Goal: Use online tool/utility: Utilize a website feature to perform a specific function

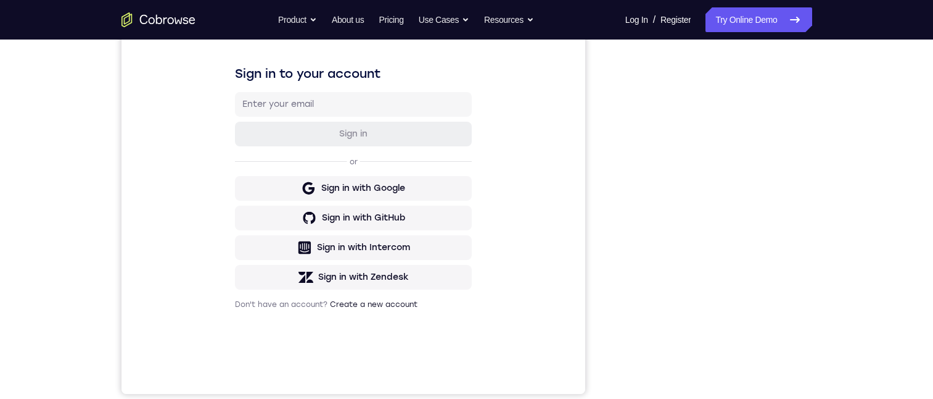
scroll to position [155, 0]
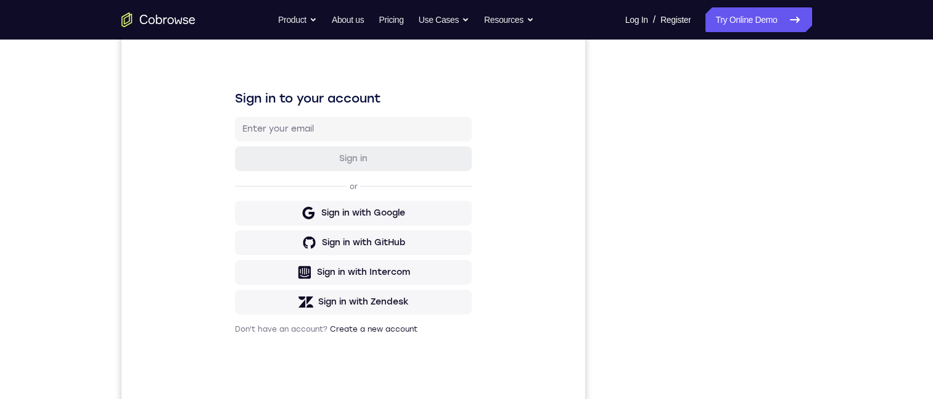
click at [836, 183] on div "Your Support Agent Your Customer Web iOS Android Next Steps We’d be happy to gi…" at bounding box center [467, 291] width 790 height 814
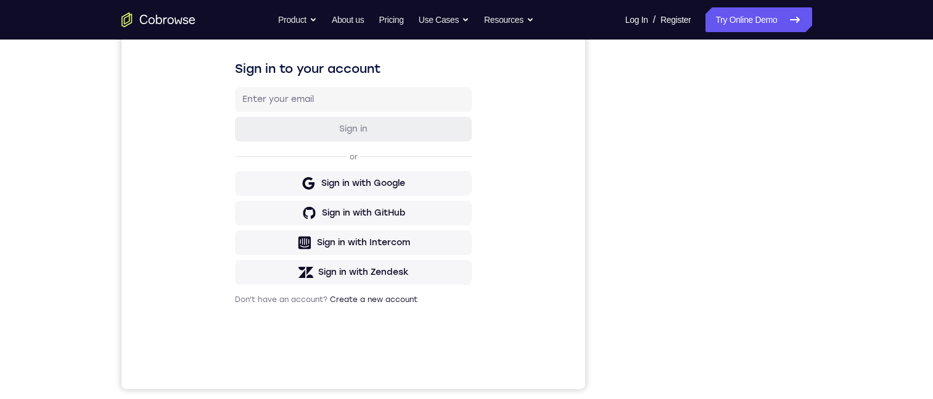
scroll to position [0, 0]
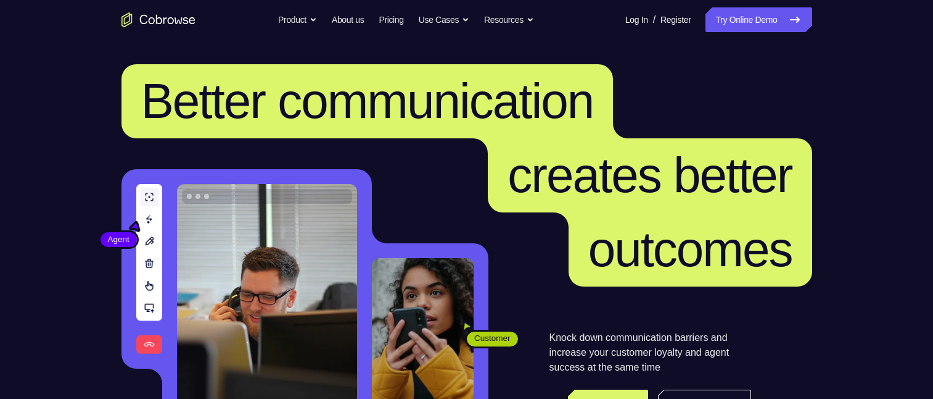
scroll to position [247, 0]
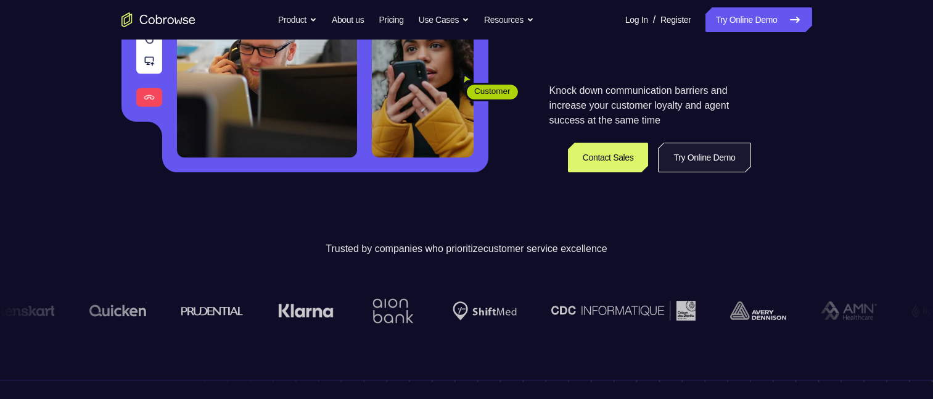
click at [715, 161] on link "Try Online Demo" at bounding box center [704, 158] width 93 height 30
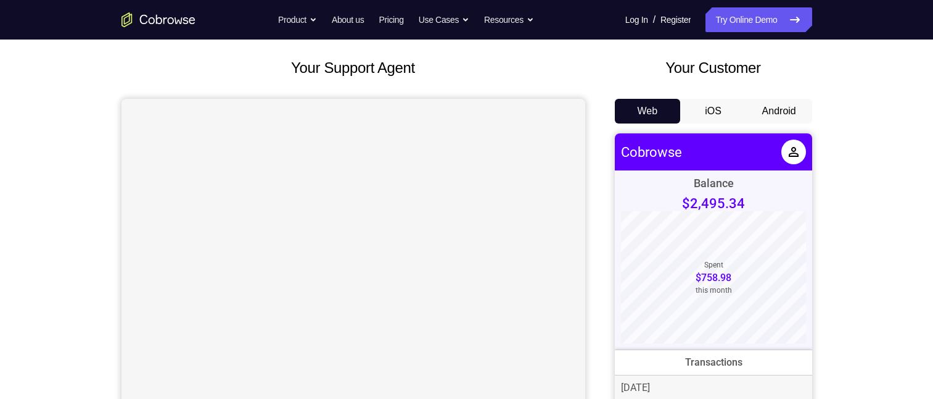
click at [782, 110] on button "Android" at bounding box center [780, 111] width 66 height 25
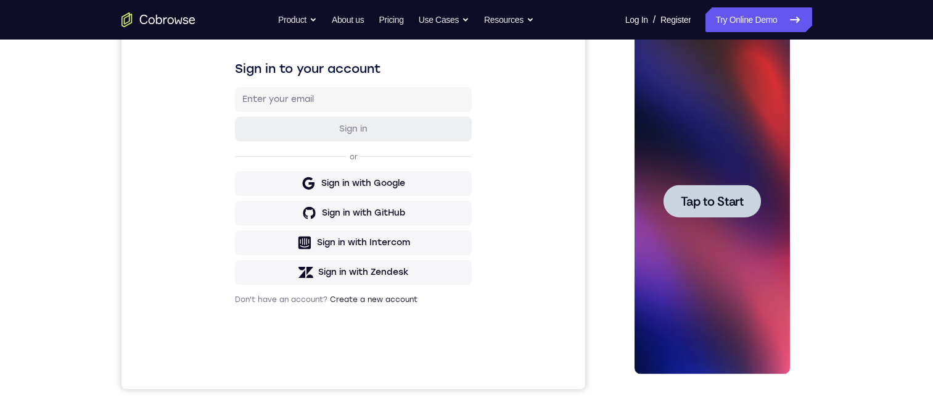
scroll to position [123, 0]
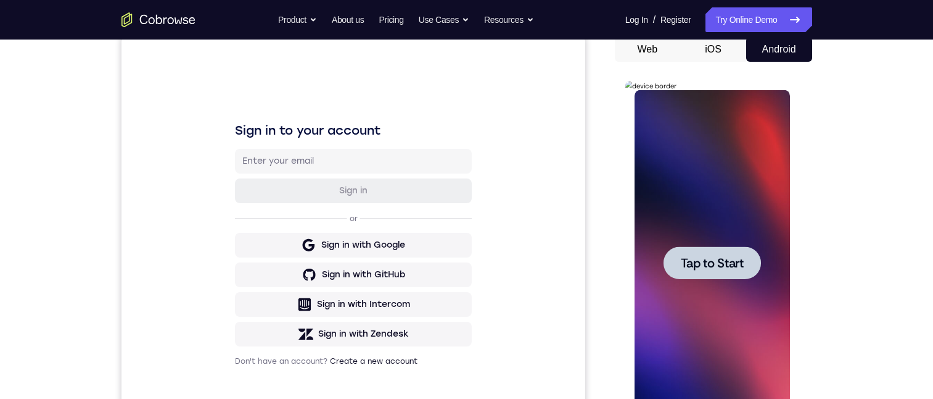
click at [718, 261] on span "Tap to Start" at bounding box center [712, 263] width 63 height 12
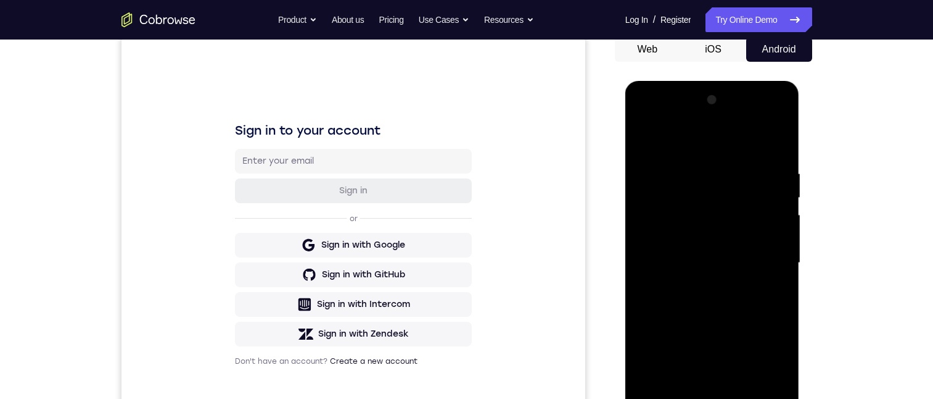
scroll to position [185, 0]
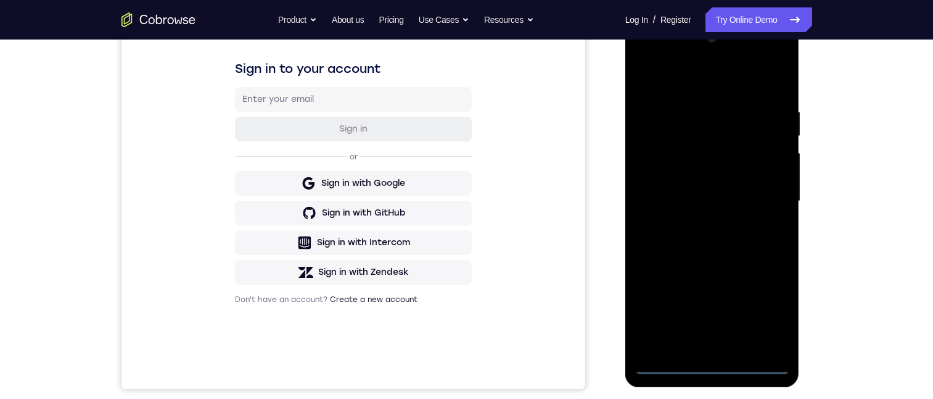
click at [718, 362] on div at bounding box center [712, 200] width 155 height 345
click at [769, 315] on div at bounding box center [712, 200] width 155 height 345
click at [652, 57] on div at bounding box center [712, 200] width 155 height 345
click at [767, 192] on div at bounding box center [712, 200] width 155 height 345
click at [713, 202] on div at bounding box center [712, 200] width 155 height 345
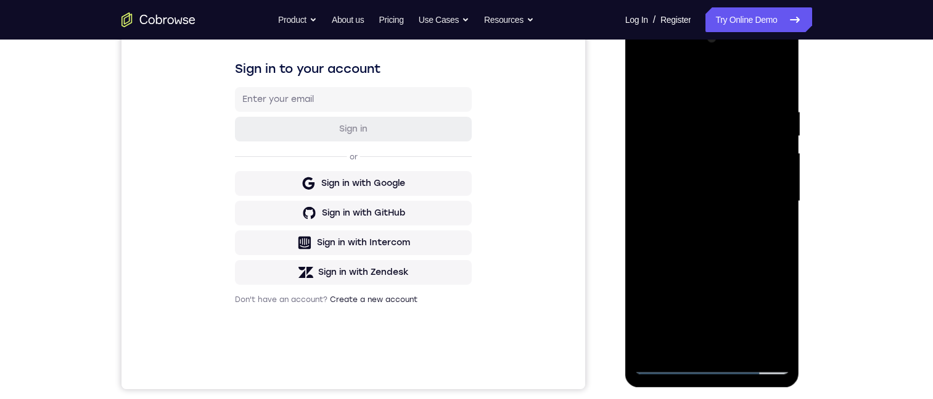
click at [718, 202] on div at bounding box center [712, 200] width 155 height 345
click at [645, 62] on div at bounding box center [712, 200] width 155 height 345
drag, startPoint x: 701, startPoint y: 131, endPoint x: 1035, endPoint y: 263, distance: 359.5
click at [701, 131] on div at bounding box center [712, 200] width 155 height 345
click at [748, 276] on div at bounding box center [712, 200] width 155 height 345
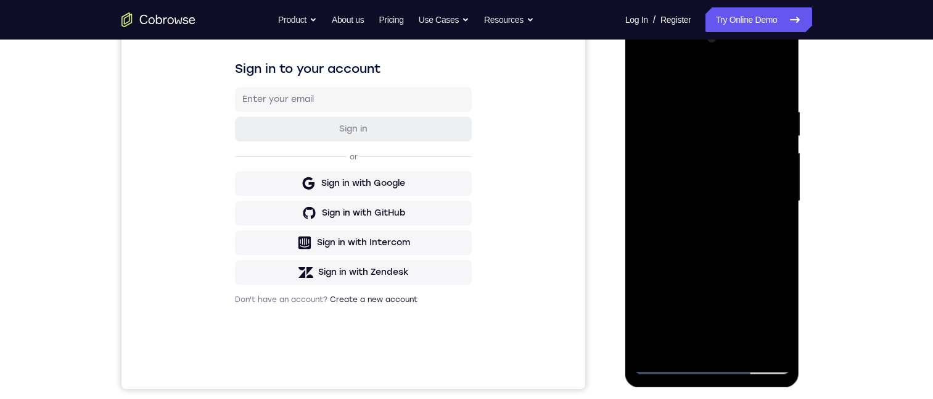
click at [745, 316] on div at bounding box center [712, 200] width 155 height 345
click at [772, 323] on div at bounding box center [712, 200] width 155 height 345
drag, startPoint x: 772, startPoint y: 323, endPoint x: 1428, endPoint y: 341, distance: 655.5
click at [772, 323] on div at bounding box center [712, 200] width 155 height 345
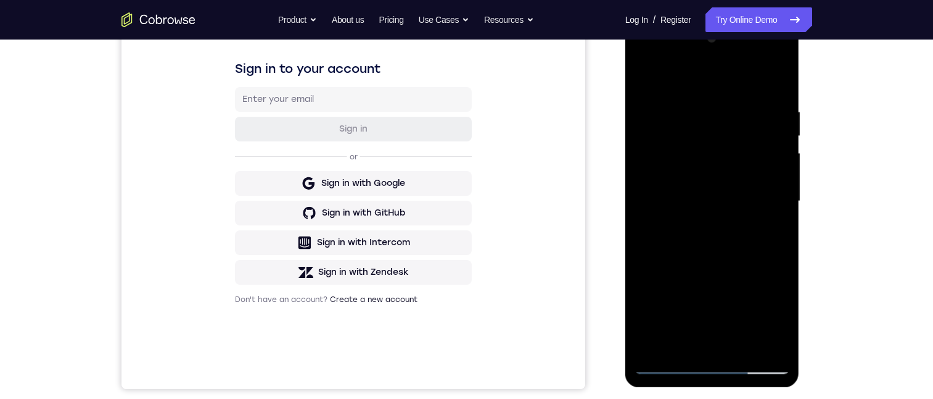
click at [772, 323] on div at bounding box center [712, 200] width 155 height 345
click at [753, 273] on div at bounding box center [712, 200] width 155 height 345
click at [748, 318] on div at bounding box center [712, 200] width 155 height 345
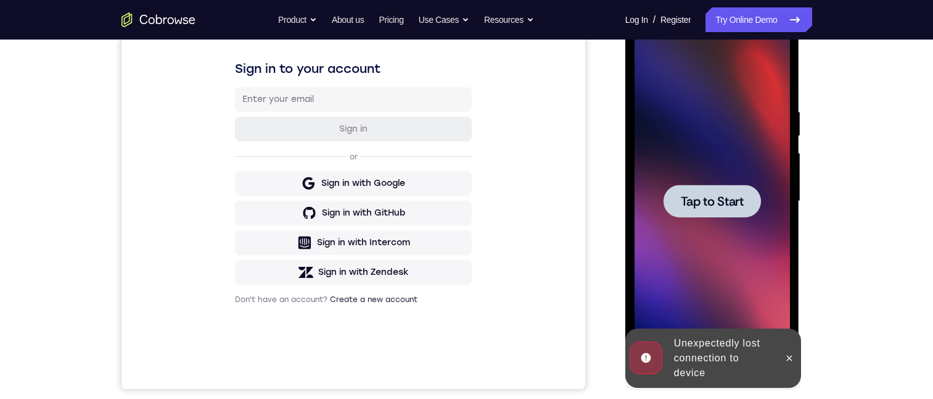
click at [686, 202] on span "Tap to Start" at bounding box center [712, 201] width 63 height 12
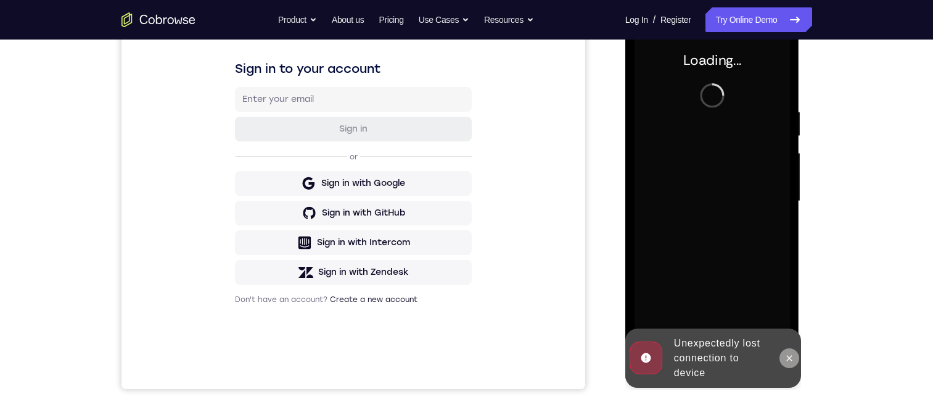
click at [788, 362] on button at bounding box center [790, 358] width 20 height 20
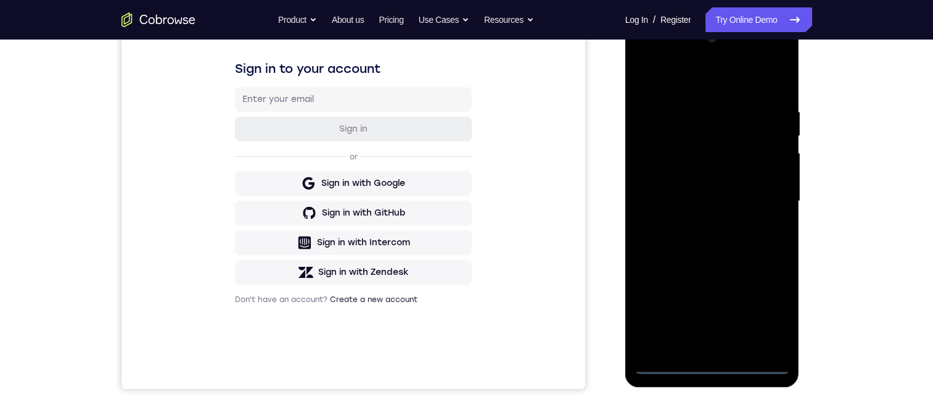
click at [716, 362] on div at bounding box center [712, 200] width 155 height 345
click at [763, 307] on div at bounding box center [712, 200] width 155 height 345
click at [761, 311] on div at bounding box center [712, 200] width 155 height 345
click at [647, 58] on div at bounding box center [712, 200] width 155 height 345
click at [643, 58] on div at bounding box center [712, 200] width 155 height 345
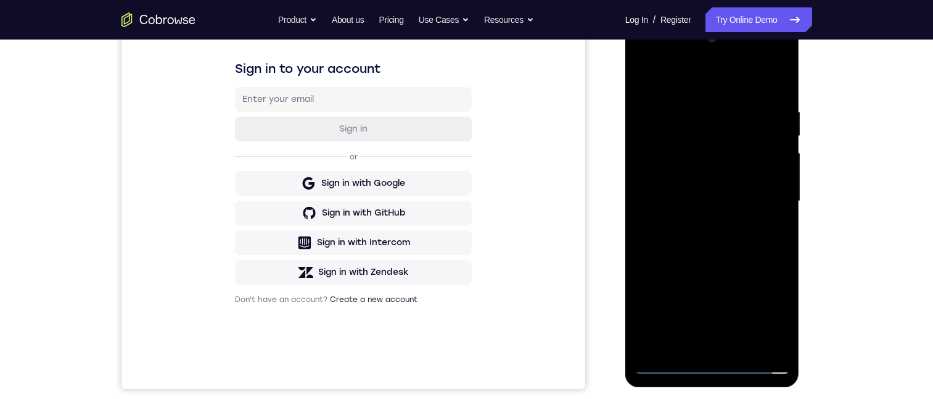
click at [686, 138] on div at bounding box center [712, 200] width 155 height 345
click at [702, 54] on div at bounding box center [712, 200] width 155 height 345
click at [755, 276] on div at bounding box center [712, 200] width 155 height 345
click at [741, 320] on div at bounding box center [712, 200] width 155 height 345
click at [664, 298] on div at bounding box center [712, 200] width 155 height 345
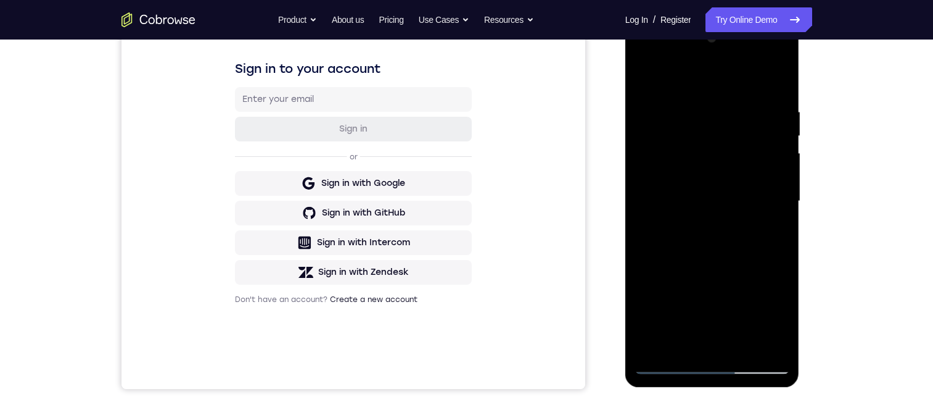
click at [664, 298] on div at bounding box center [712, 200] width 155 height 345
click at [703, 273] on div at bounding box center [712, 200] width 155 height 345
click at [669, 102] on div at bounding box center [712, 200] width 155 height 345
click at [658, 97] on div at bounding box center [712, 200] width 155 height 345
click at [676, 104] on div at bounding box center [712, 200] width 155 height 345
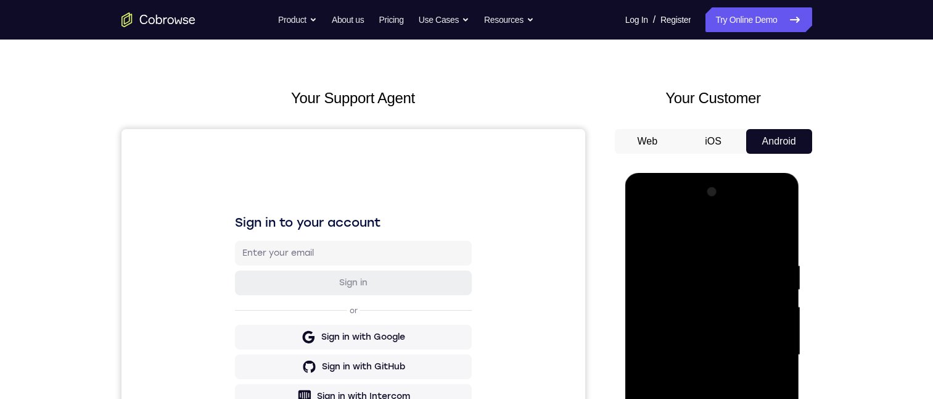
scroll to position [123, 0]
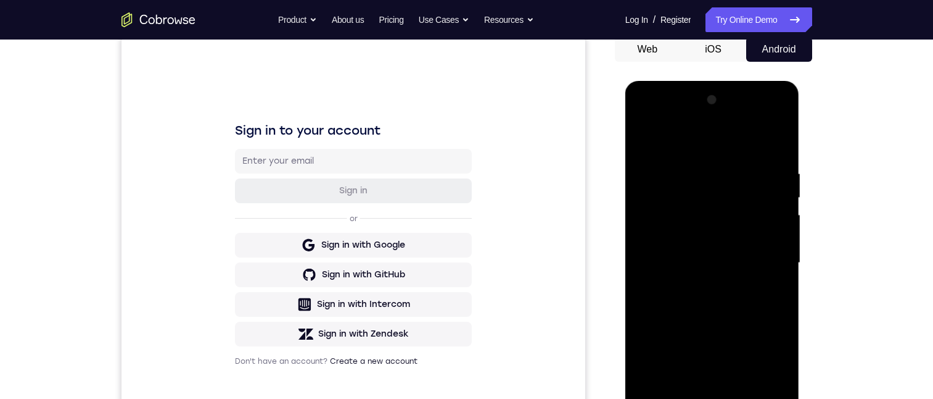
click at [707, 160] on div at bounding box center [712, 262] width 155 height 345
click at [708, 161] on div at bounding box center [712, 262] width 155 height 345
drag, startPoint x: 660, startPoint y: 166, endPoint x: 655, endPoint y: 155, distance: 11.3
click at [660, 165] on div at bounding box center [712, 262] width 155 height 345
click at [659, 159] on div at bounding box center [712, 262] width 155 height 345
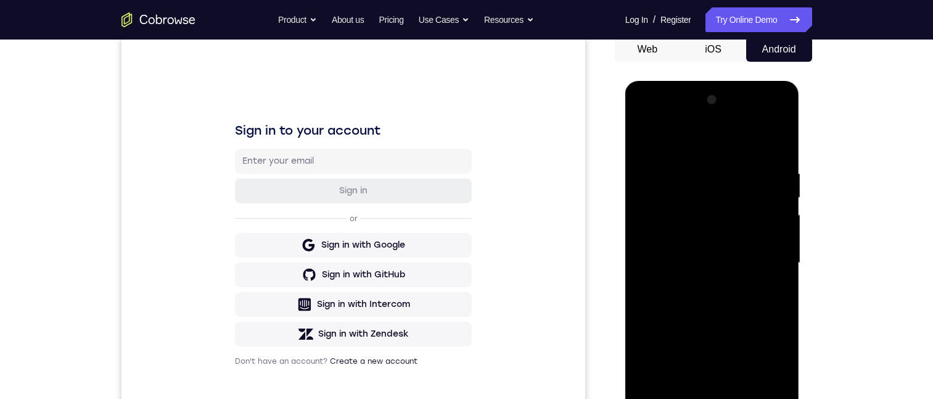
click at [659, 159] on div at bounding box center [712, 262] width 155 height 345
click at [659, 162] on div at bounding box center [712, 262] width 155 height 345
drag, startPoint x: 701, startPoint y: 158, endPoint x: 628, endPoint y: 120, distance: 82.2
click at [698, 155] on div at bounding box center [712, 262] width 155 height 345
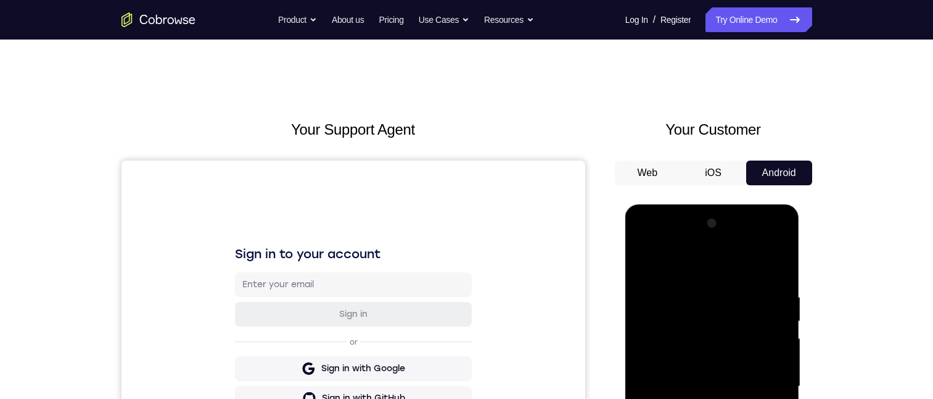
scroll to position [185, 0]
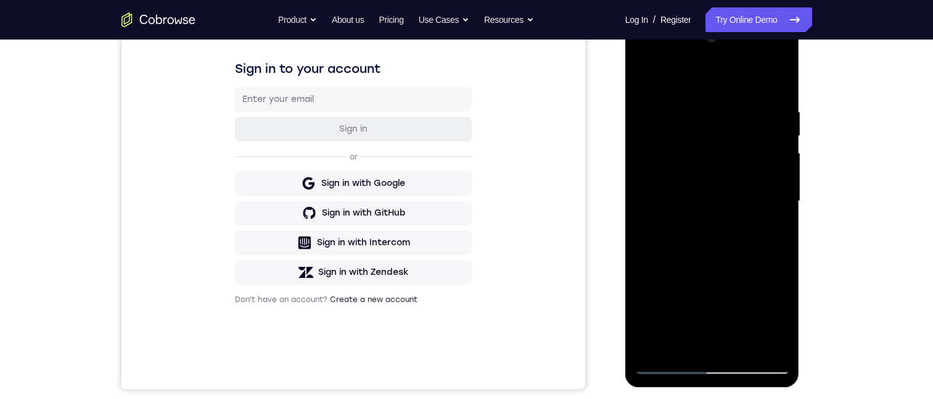
click at [681, 101] on div at bounding box center [712, 200] width 155 height 345
click at [666, 201] on div at bounding box center [712, 200] width 155 height 345
drag, startPoint x: 649, startPoint y: 192, endPoint x: 1078, endPoint y: 238, distance: 431.2
click at [649, 192] on div at bounding box center [712, 200] width 155 height 345
click at [648, 196] on div at bounding box center [712, 200] width 155 height 345
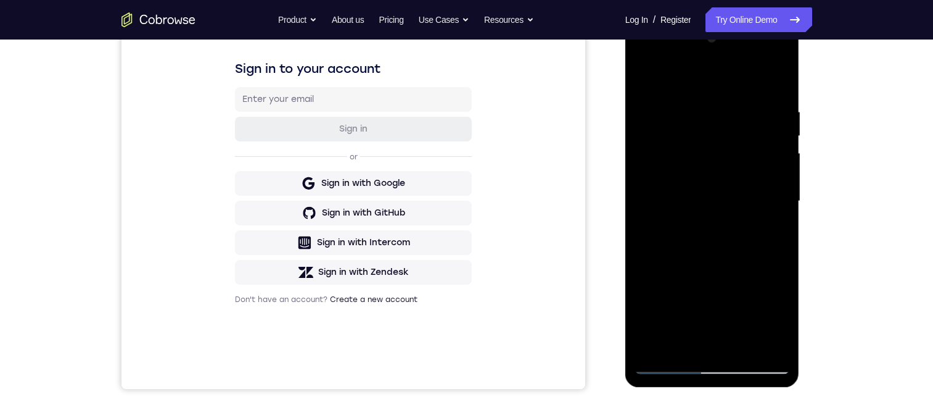
click at [648, 196] on div at bounding box center [712, 200] width 155 height 345
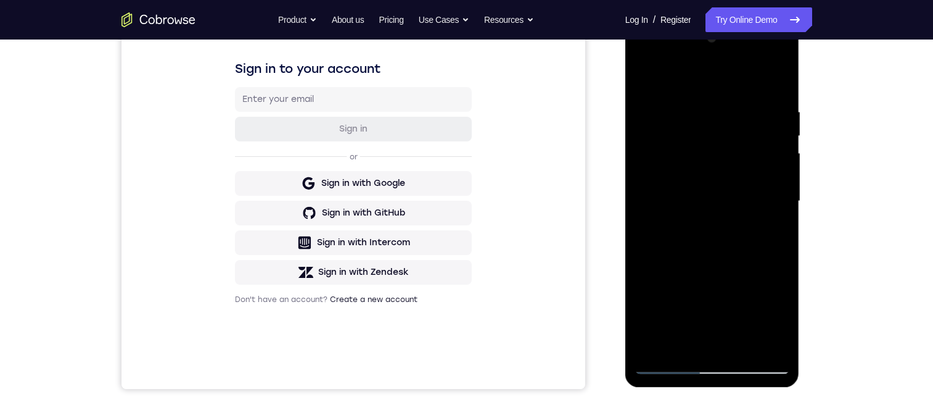
click at [648, 196] on div at bounding box center [712, 200] width 155 height 345
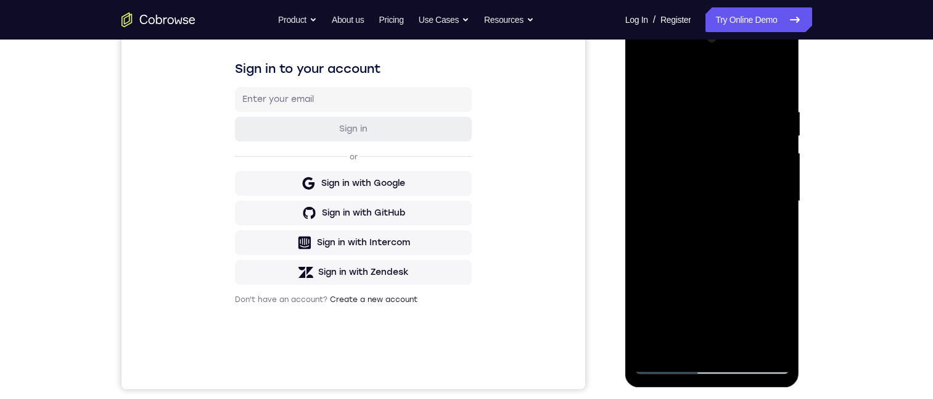
click at [648, 196] on div at bounding box center [712, 200] width 155 height 345
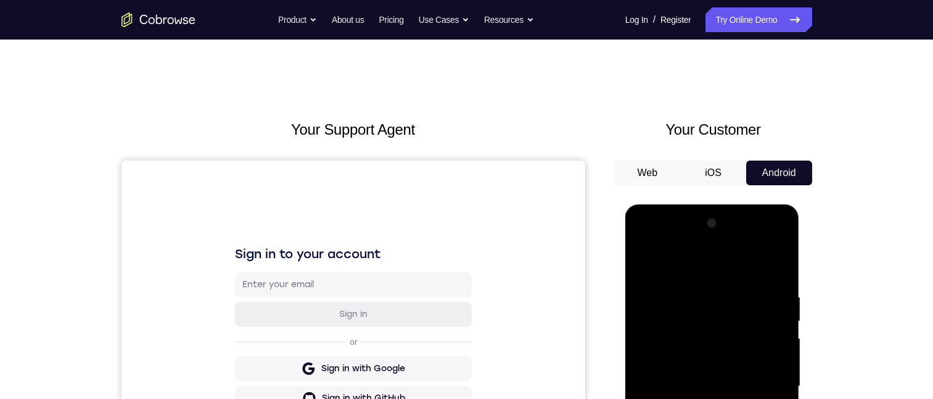
click at [785, 398] on div at bounding box center [712, 385] width 155 height 345
click at [777, 398] on div at bounding box center [712, 385] width 155 height 345
click at [656, 332] on div at bounding box center [712, 385] width 155 height 345
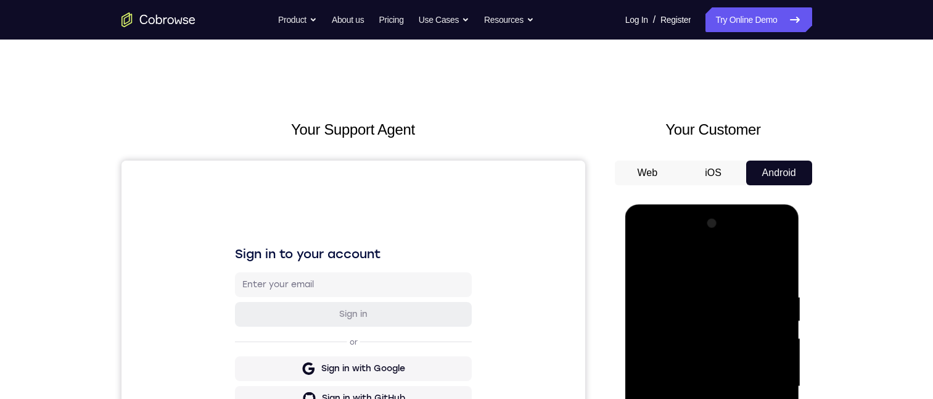
click at [681, 334] on div at bounding box center [712, 385] width 155 height 345
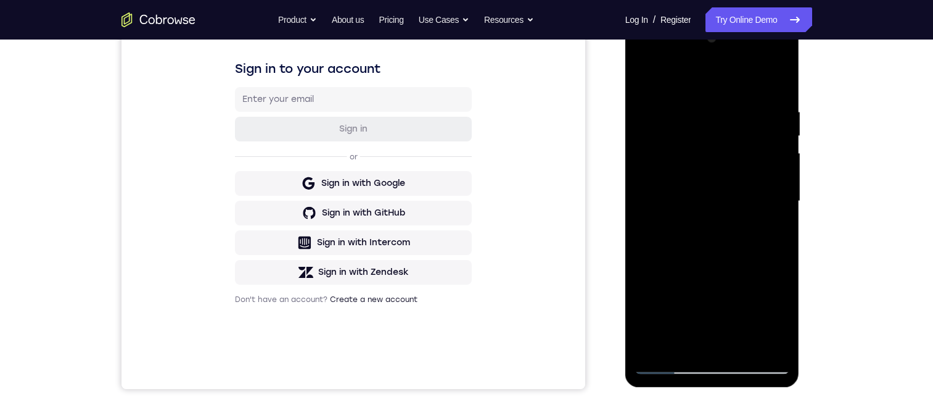
click at [644, 51] on div at bounding box center [712, 200] width 155 height 345
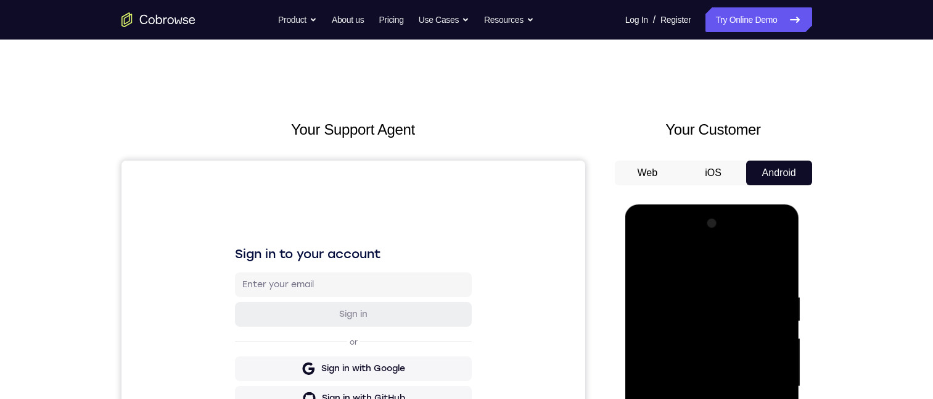
click at [767, 241] on div at bounding box center [712, 385] width 155 height 345
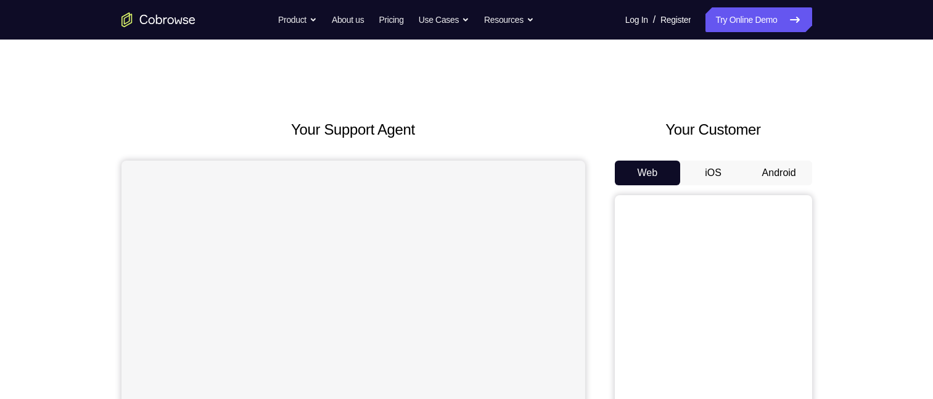
scroll to position [123, 0]
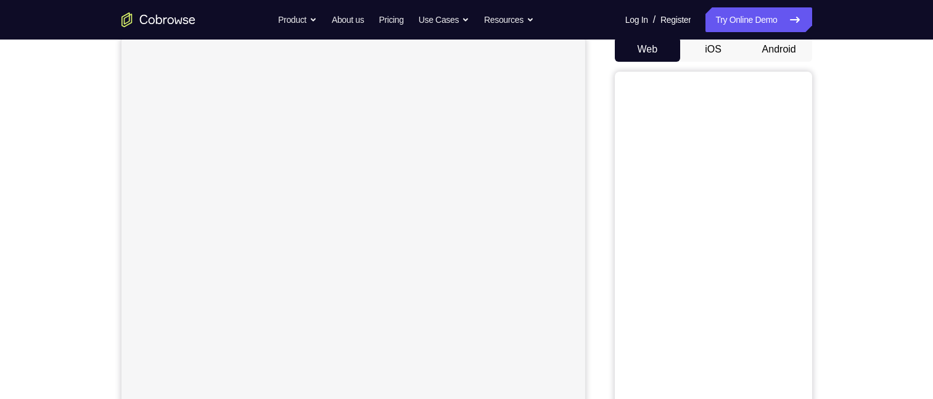
click at [771, 51] on button "Android" at bounding box center [780, 49] width 66 height 25
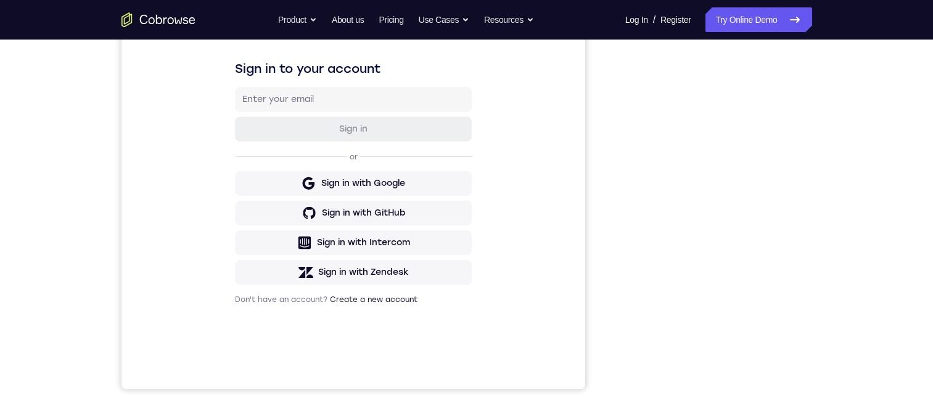
scroll to position [160, 0]
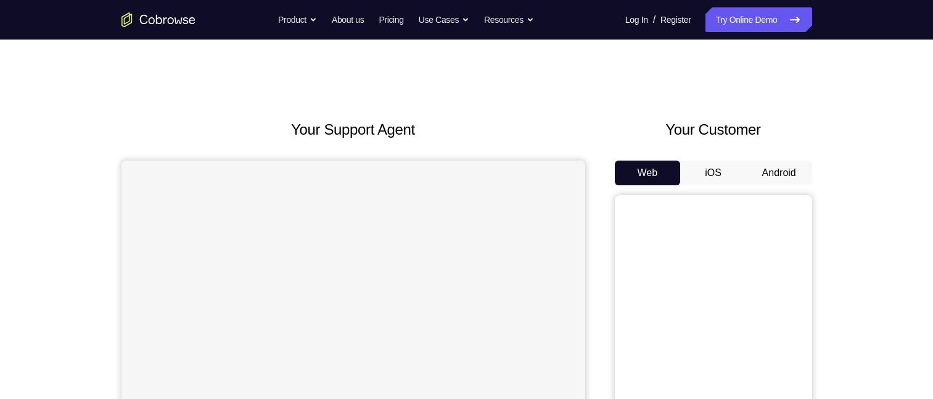
click at [784, 179] on button "Android" at bounding box center [780, 172] width 66 height 25
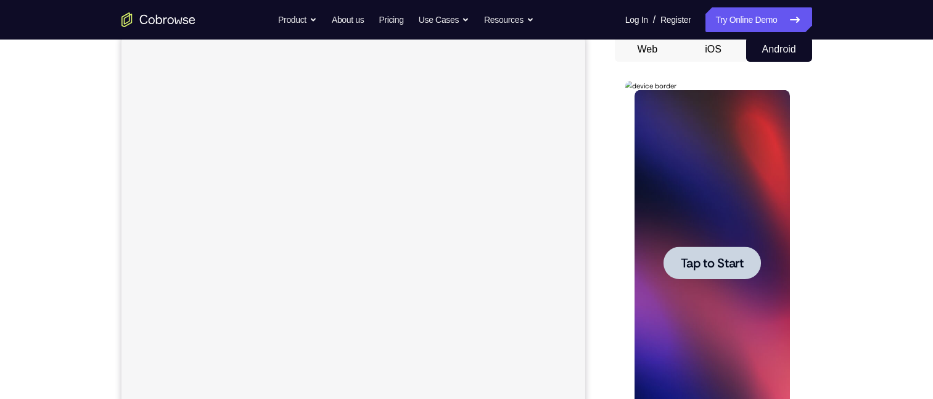
scroll to position [185, 0]
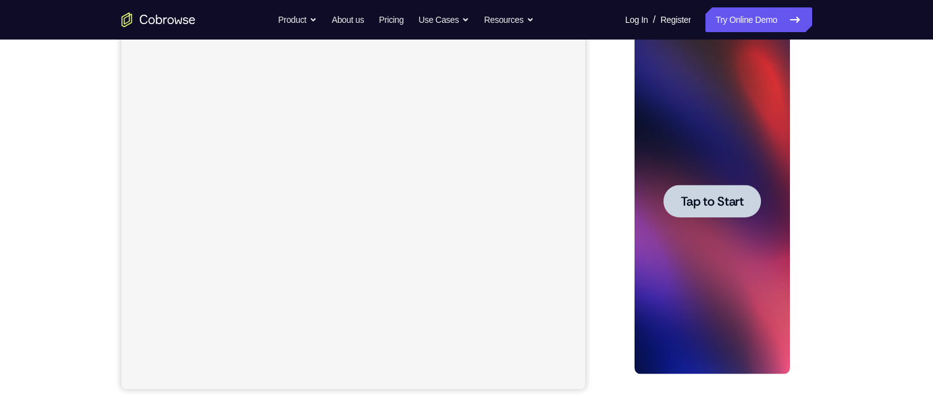
click at [728, 207] on span "Tap to Start" at bounding box center [712, 201] width 63 height 12
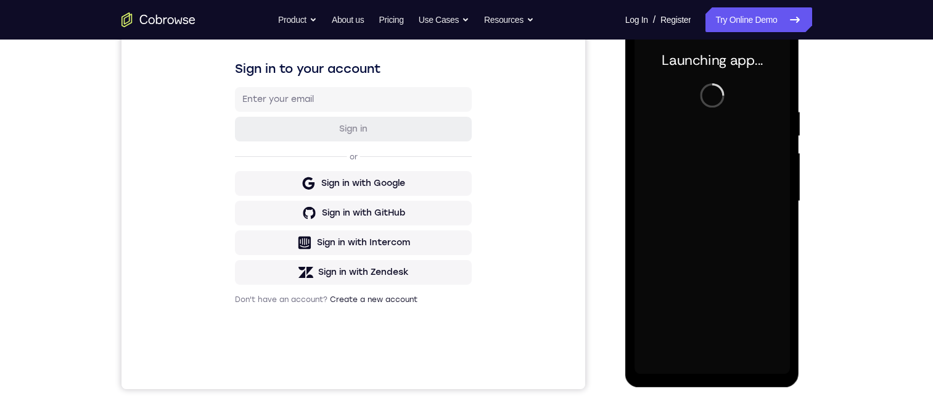
scroll to position [0, 0]
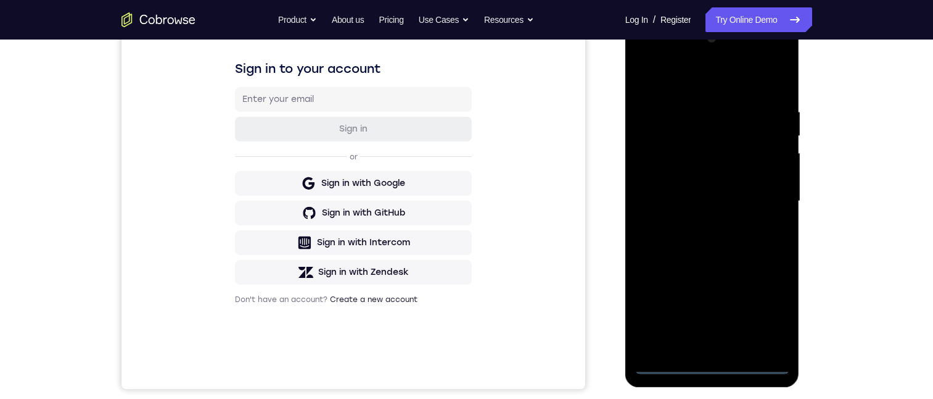
click at [709, 365] on div at bounding box center [712, 200] width 155 height 345
click at [768, 313] on div at bounding box center [712, 200] width 155 height 345
drag, startPoint x: 652, startPoint y: 62, endPoint x: 1244, endPoint y: 70, distance: 593.0
click at [652, 62] on div at bounding box center [712, 200] width 155 height 345
click at [686, 132] on div at bounding box center [712, 200] width 155 height 345
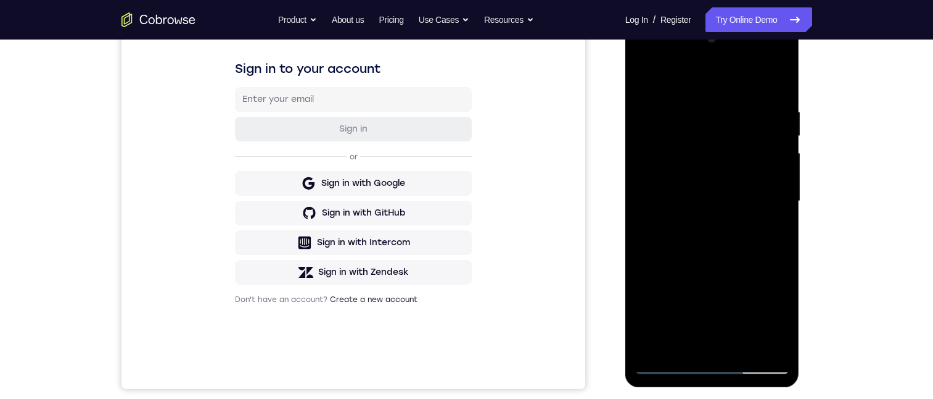
click at [754, 276] on div at bounding box center [712, 200] width 155 height 345
click at [745, 323] on div at bounding box center [712, 200] width 155 height 345
click at [669, 301] on div at bounding box center [712, 200] width 155 height 345
click at [708, 277] on div at bounding box center [712, 200] width 155 height 345
click at [688, 275] on div at bounding box center [712, 200] width 155 height 345
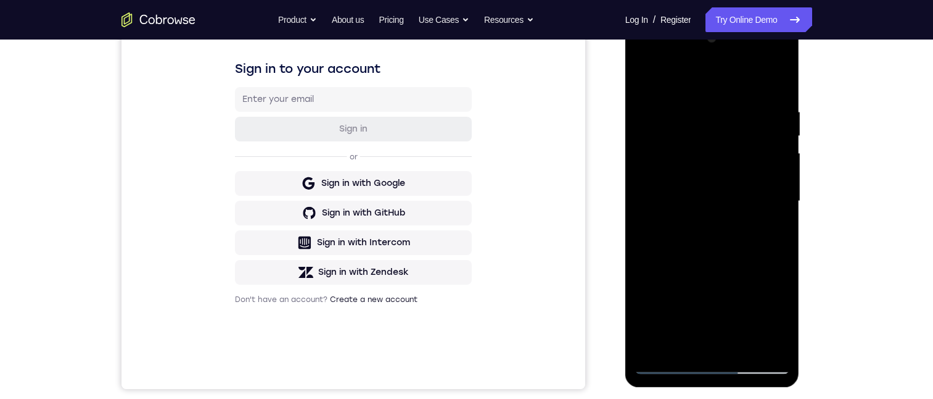
click at [653, 296] on div at bounding box center [712, 200] width 155 height 345
click at [675, 104] on div at bounding box center [712, 200] width 155 height 345
click at [672, 123] on div at bounding box center [712, 200] width 155 height 345
click at [703, 124] on div at bounding box center [712, 200] width 155 height 345
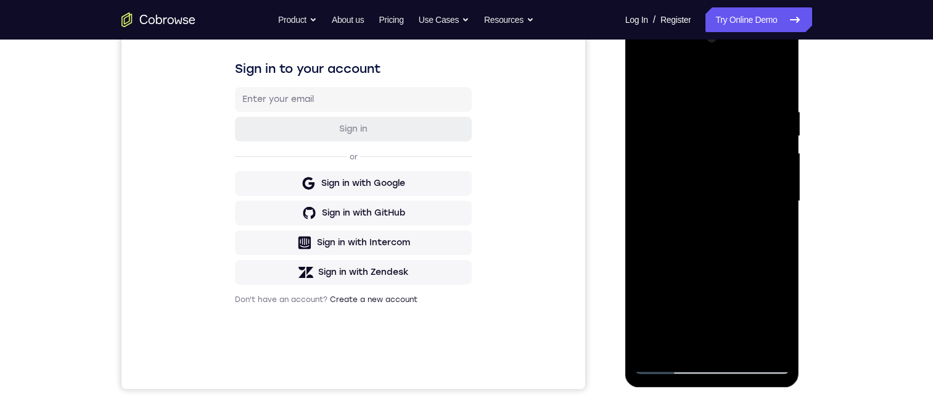
click at [669, 271] on div at bounding box center [712, 200] width 155 height 345
click at [639, 114] on div at bounding box center [712, 200] width 155 height 345
click at [639, 118] on div at bounding box center [712, 200] width 155 height 345
